Goal: Use online tool/utility: Utilize a website feature to perform a specific function

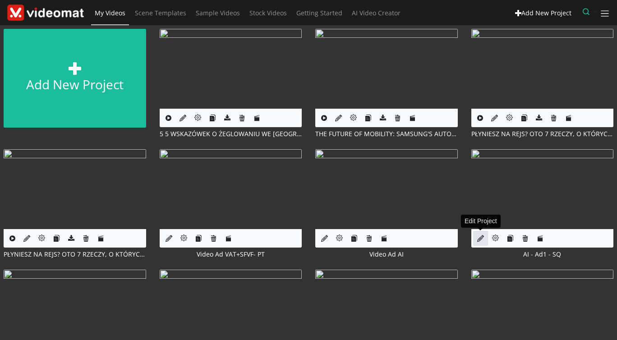
click at [479, 242] on icon at bounding box center [480, 238] width 7 height 7
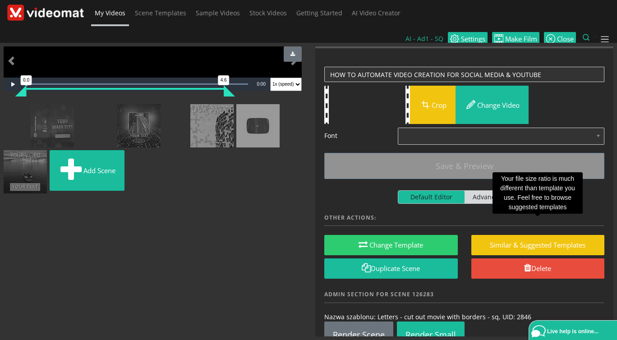
scroll to position [207, 0]
click at [25, 110] on img at bounding box center [25, 110] width 0 height 0
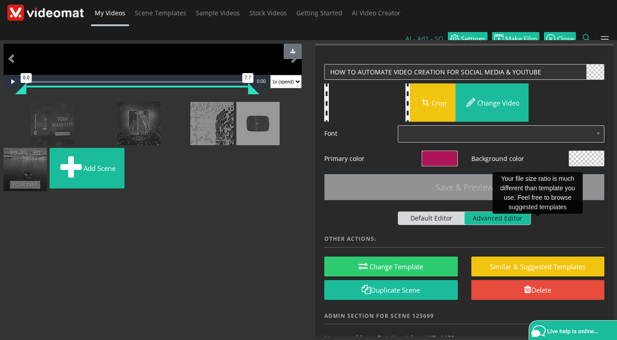
scroll to position [104, 0]
click at [20, 107] on img at bounding box center [20, 107] width 0 height 0
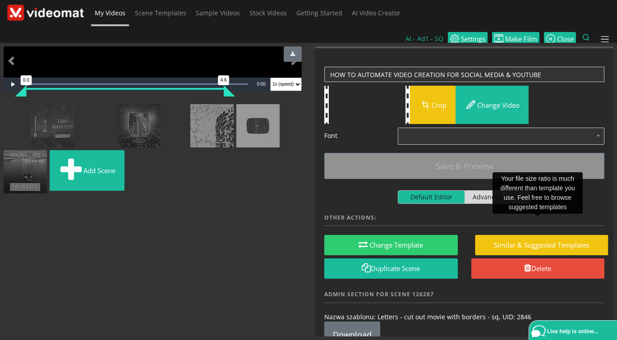
scroll to position [0, 0]
click at [4, 110] on img at bounding box center [4, 110] width 0 height 0
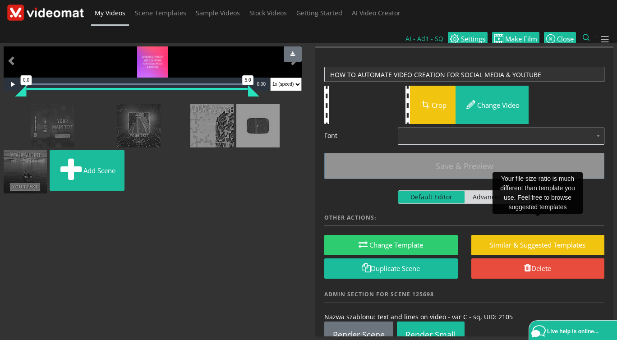
scroll to position [11, 0]
click at [6, 110] on img at bounding box center [6, 110] width 0 height 0
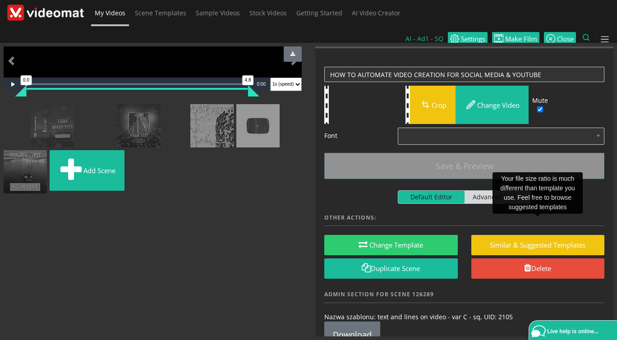
scroll to position [115, 0]
click at [20, 110] on img at bounding box center [20, 110] width 0 height 0
click at [179, 110] on img at bounding box center [179, 110] width 0 height 0
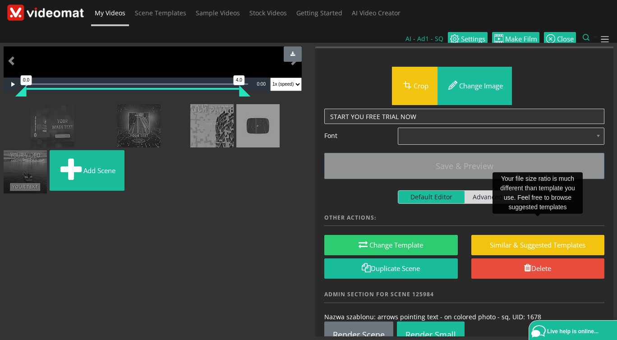
scroll to position [207, 0]
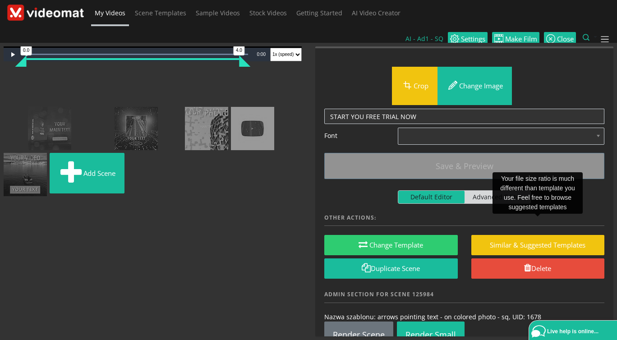
drag, startPoint x: 163, startPoint y: 325, endPoint x: 71, endPoint y: 104, distance: 239.3
click at [71, 104] on ul "Add scene" at bounding box center [153, 136] width 298 height 124
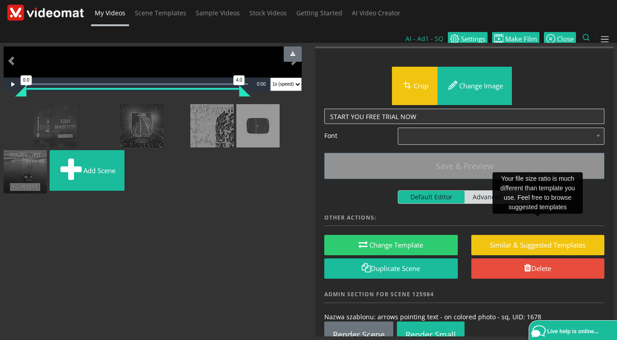
scroll to position [0, 0]
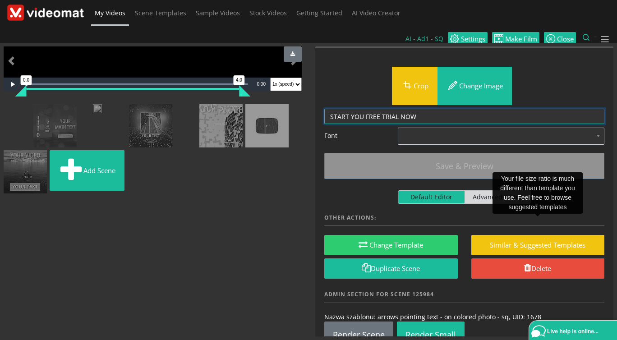
drag, startPoint x: 425, startPoint y: 96, endPoint x: 235, endPoint y: 89, distance: 189.9
click at [324, 109] on textarea "START YOU FREE TRIAL NOW" at bounding box center [464, 117] width 280 height 16
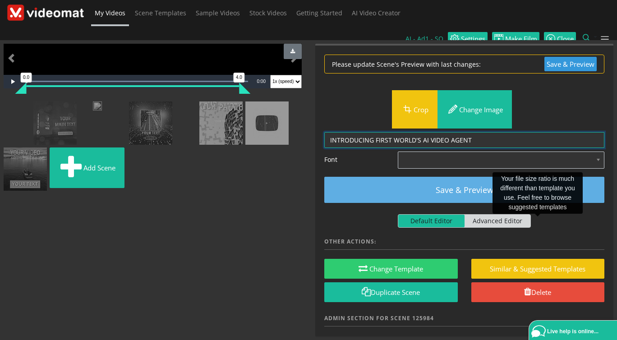
type textarea "INTRODUCING FIRST WORLD'S AI VIDEO AGENT"
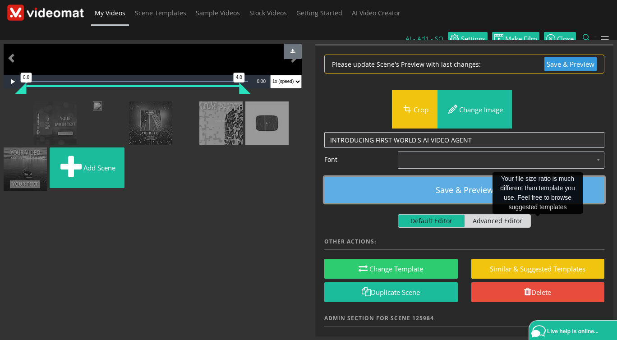
click at [415, 177] on button "Save & Preview" at bounding box center [464, 190] width 280 height 26
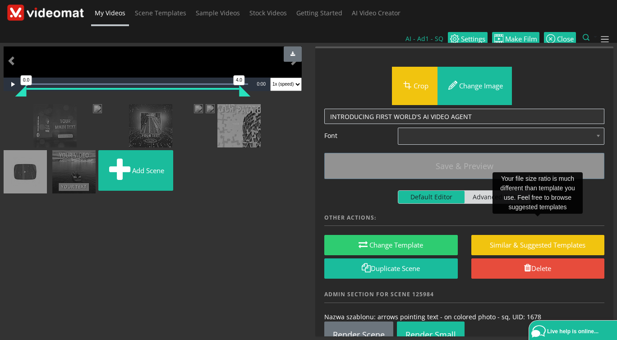
scroll to position [207, 0]
click at [82, 110] on img at bounding box center [82, 110] width 0 height 0
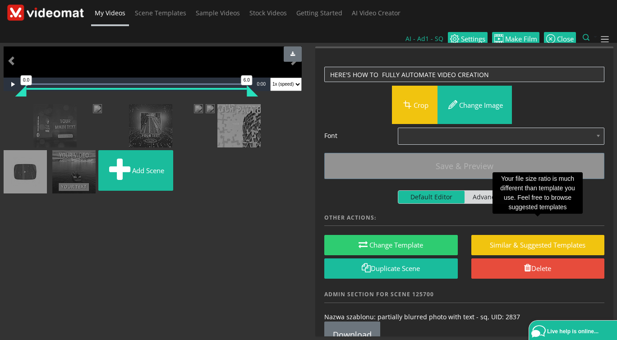
scroll to position [104, 0]
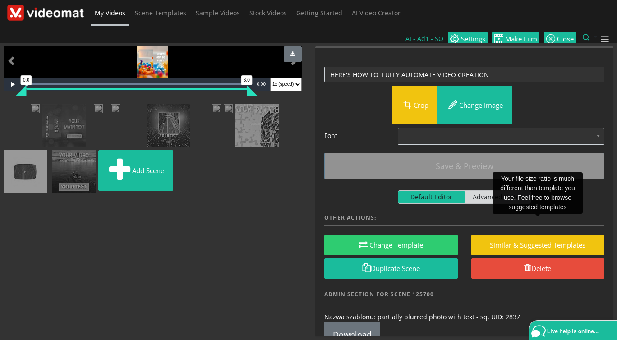
click at [9, 110] on img at bounding box center [9, 110] width 0 height 0
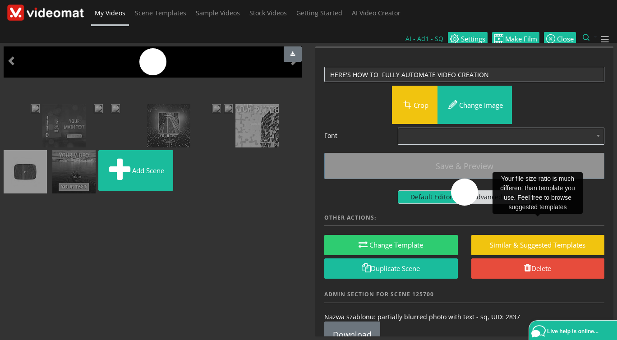
scroll to position [0, 0]
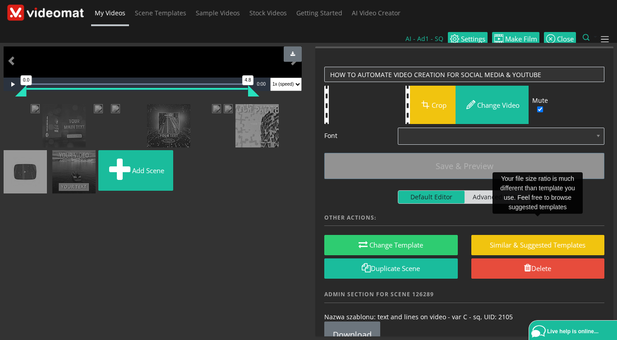
click at [12, 110] on img at bounding box center [12, 110] width 0 height 0
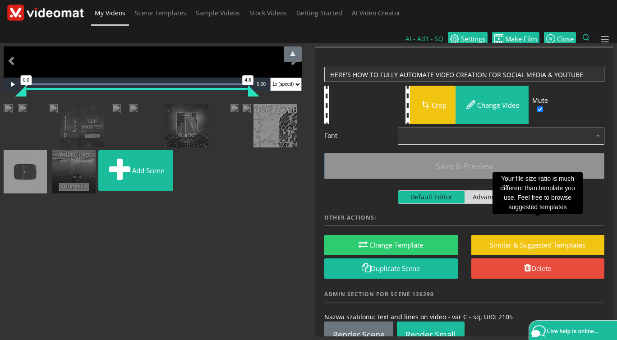
click at [27, 115] on img at bounding box center [22, 109] width 9 height 11
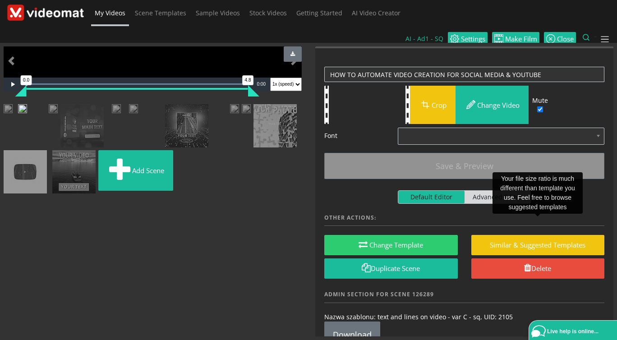
click at [30, 110] on img at bounding box center [30, 110] width 0 height 0
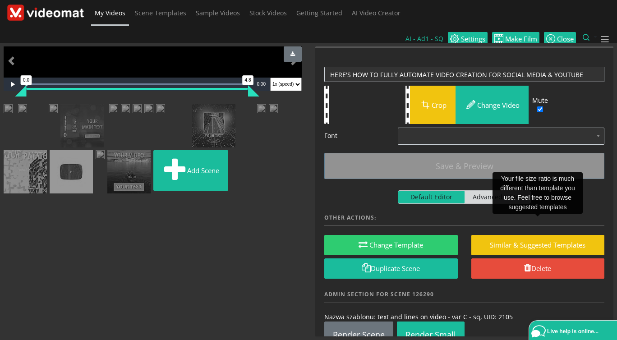
click at [27, 115] on img at bounding box center [22, 109] width 9 height 11
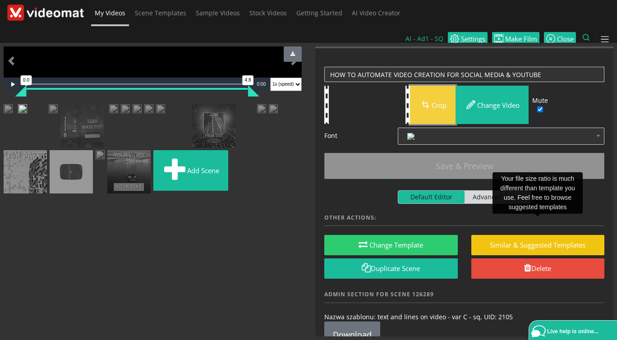
click at [437, 89] on button "Crop" at bounding box center [433, 105] width 46 height 38
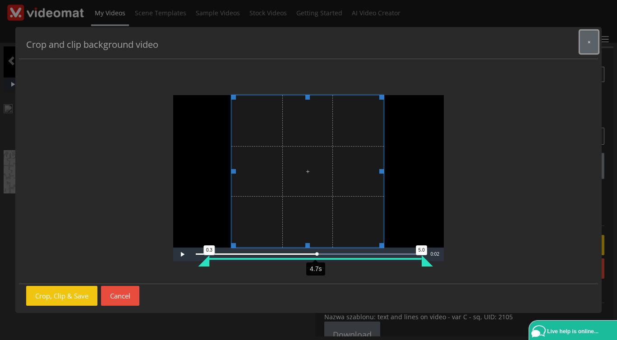
click at [586, 43] on button "×" at bounding box center [589, 42] width 18 height 23
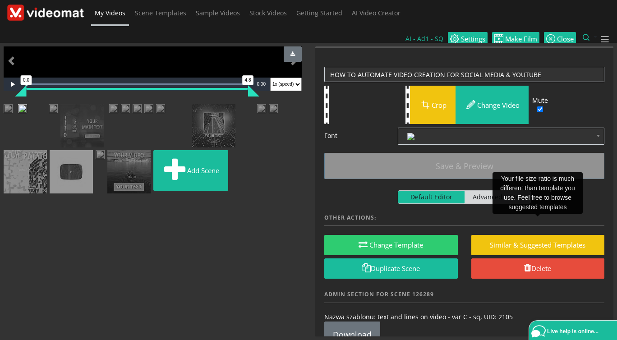
scroll to position [104, 0]
